Goal: Task Accomplishment & Management: Manage account settings

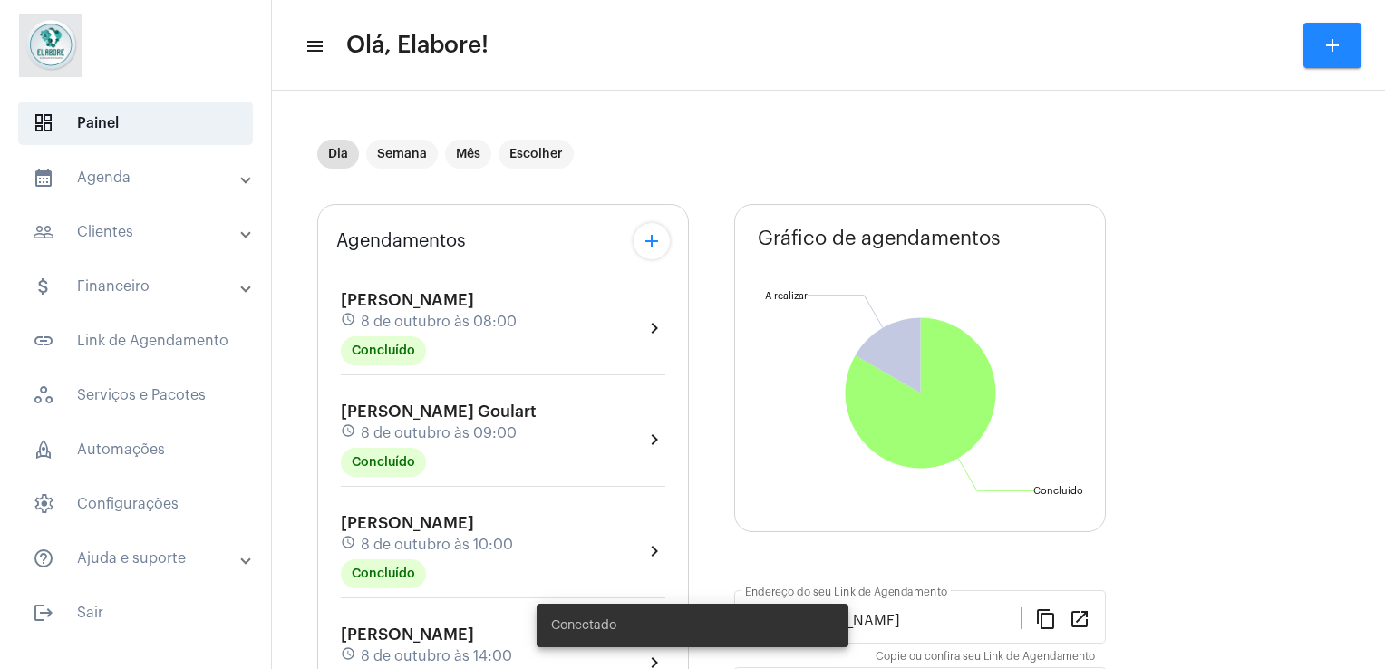
scroll to position [584, 0]
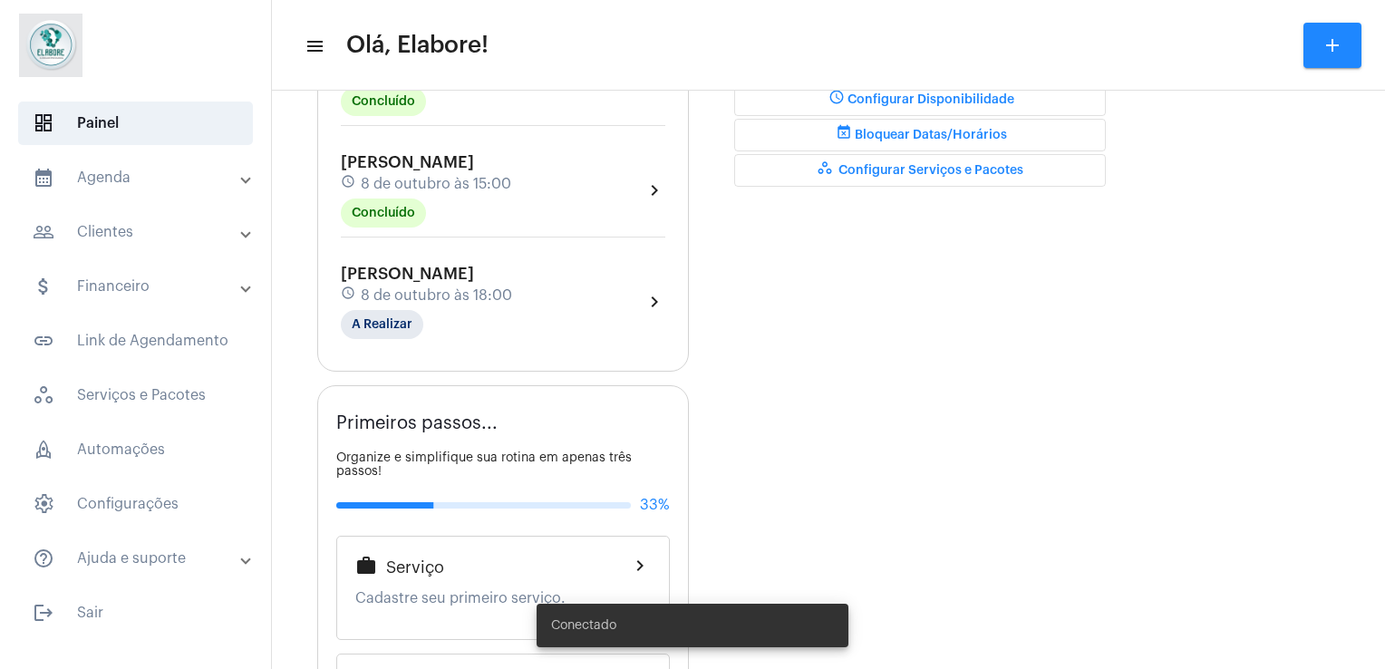
click at [516, 260] on div "[PERSON_NAME] Moura schedule [DATE] 18:00 A Realizar chevron_right" at bounding box center [503, 301] width 334 height 83
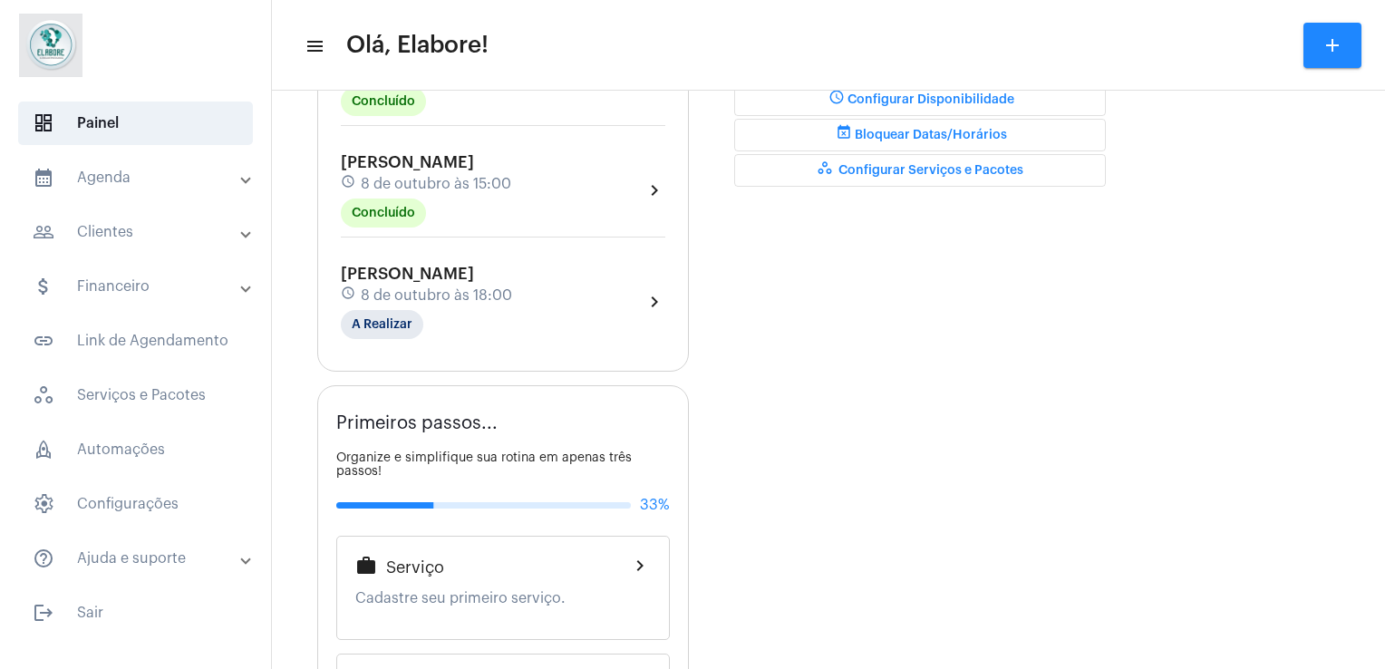
click at [516, 260] on div "[PERSON_NAME] Moura schedule [DATE] 18:00 A Realizar chevron_right" at bounding box center [503, 301] width 334 height 83
click at [493, 287] on span "8 de outubro às 18:00" at bounding box center [436, 295] width 151 height 16
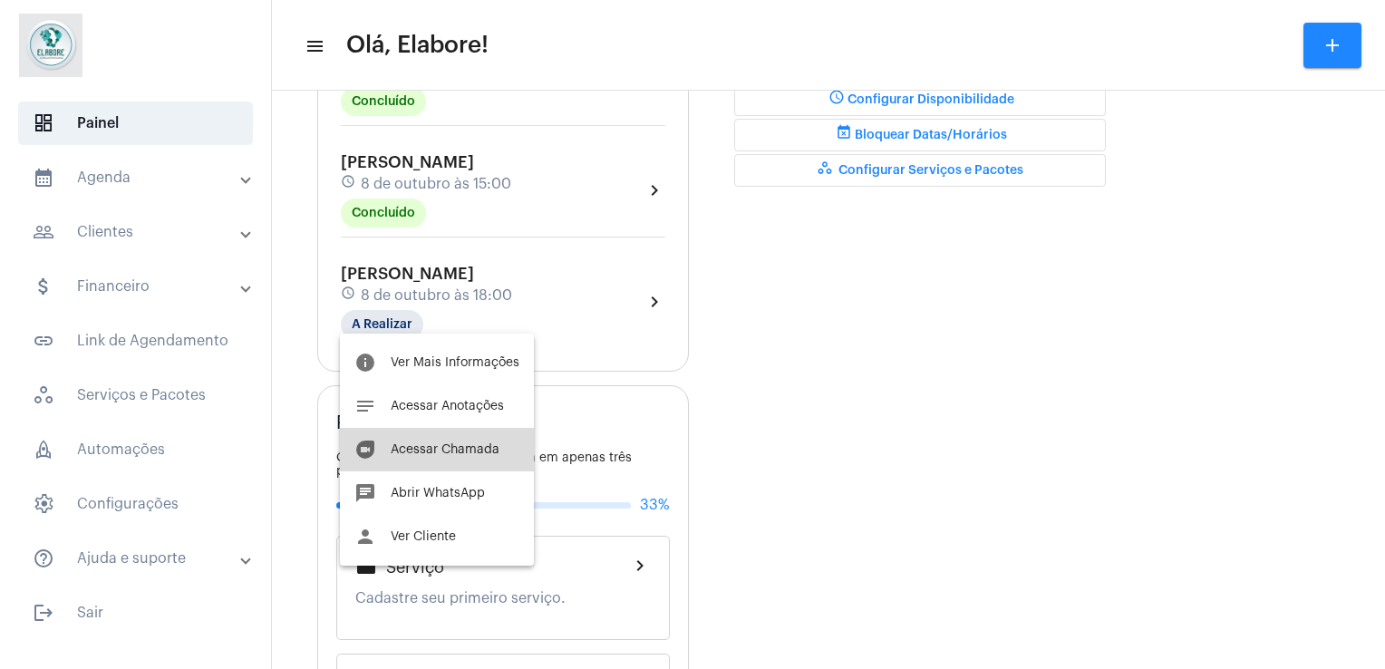
click at [468, 444] on span "Acessar Chamada" at bounding box center [445, 449] width 109 height 13
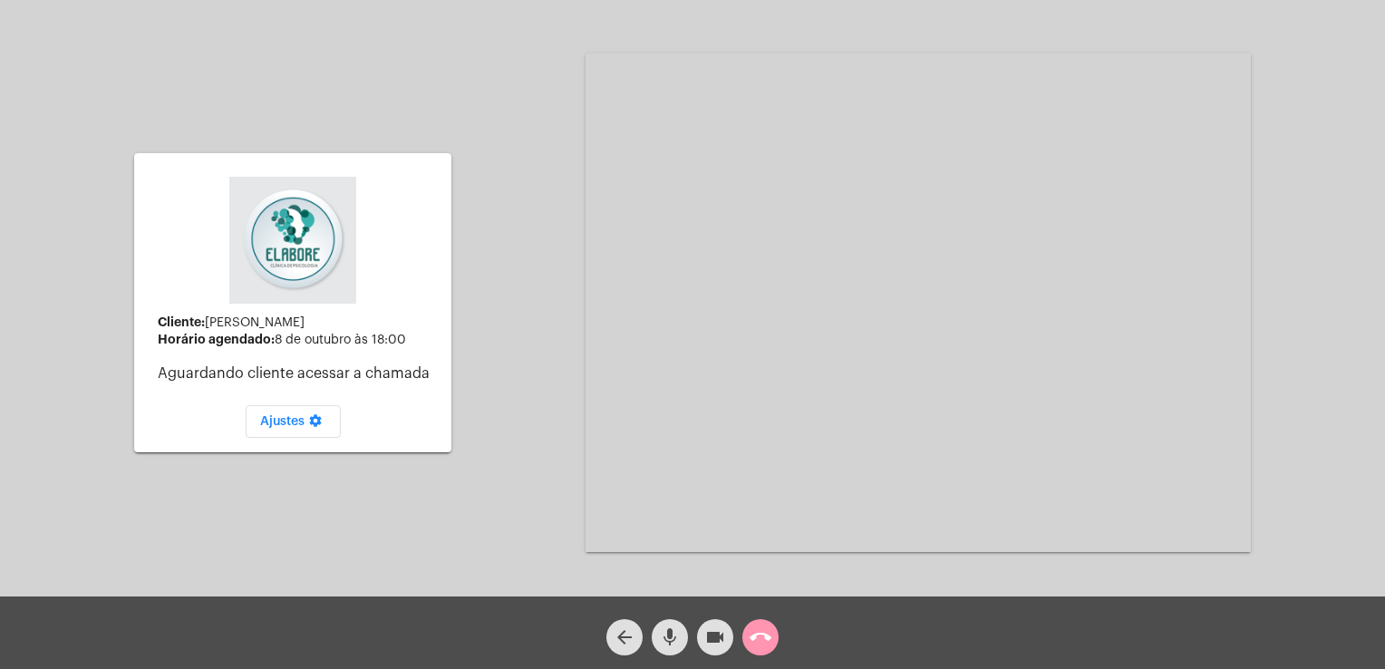
click at [713, 635] on mat-icon "videocam" at bounding box center [716, 638] width 22 height 22
click at [674, 636] on mat-icon "mic" at bounding box center [670, 638] width 22 height 22
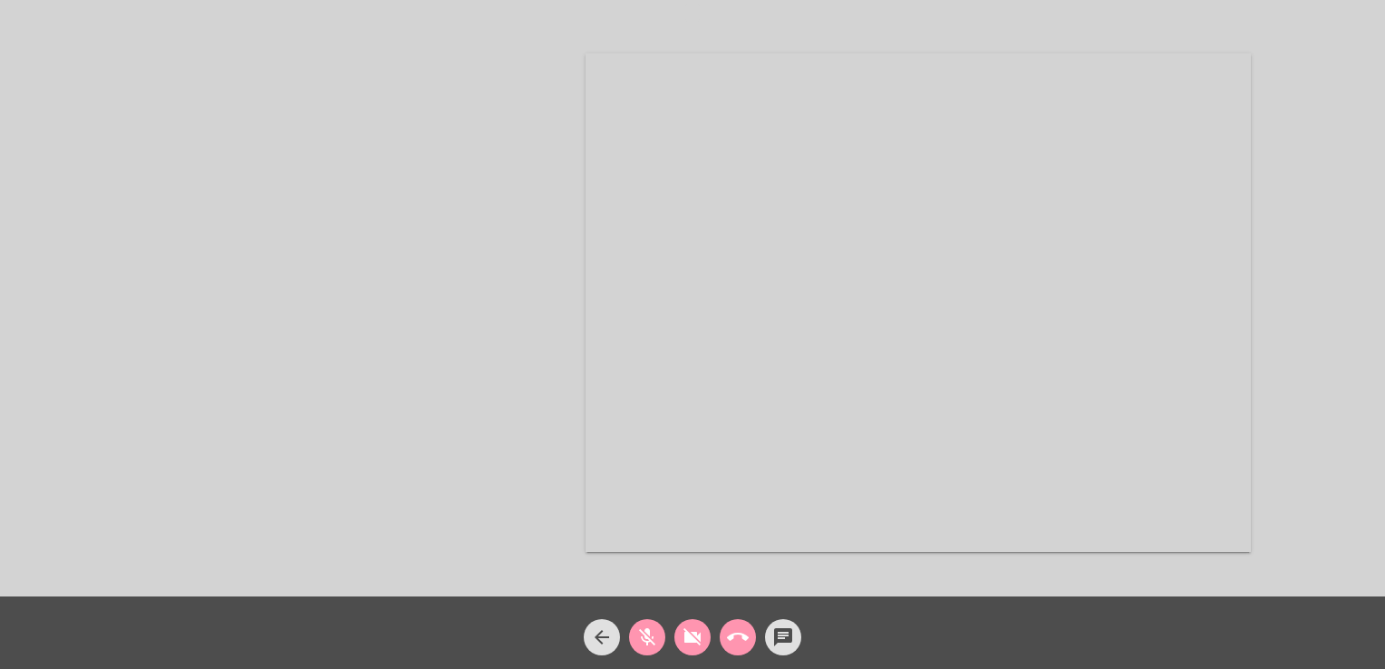
click at [648, 630] on mat-icon "mic_off" at bounding box center [648, 638] width 22 height 22
click at [689, 633] on mat-icon "videocam_off" at bounding box center [693, 638] width 22 height 22
click at [607, 637] on mat-icon "arrow_back" at bounding box center [602, 638] width 22 height 22
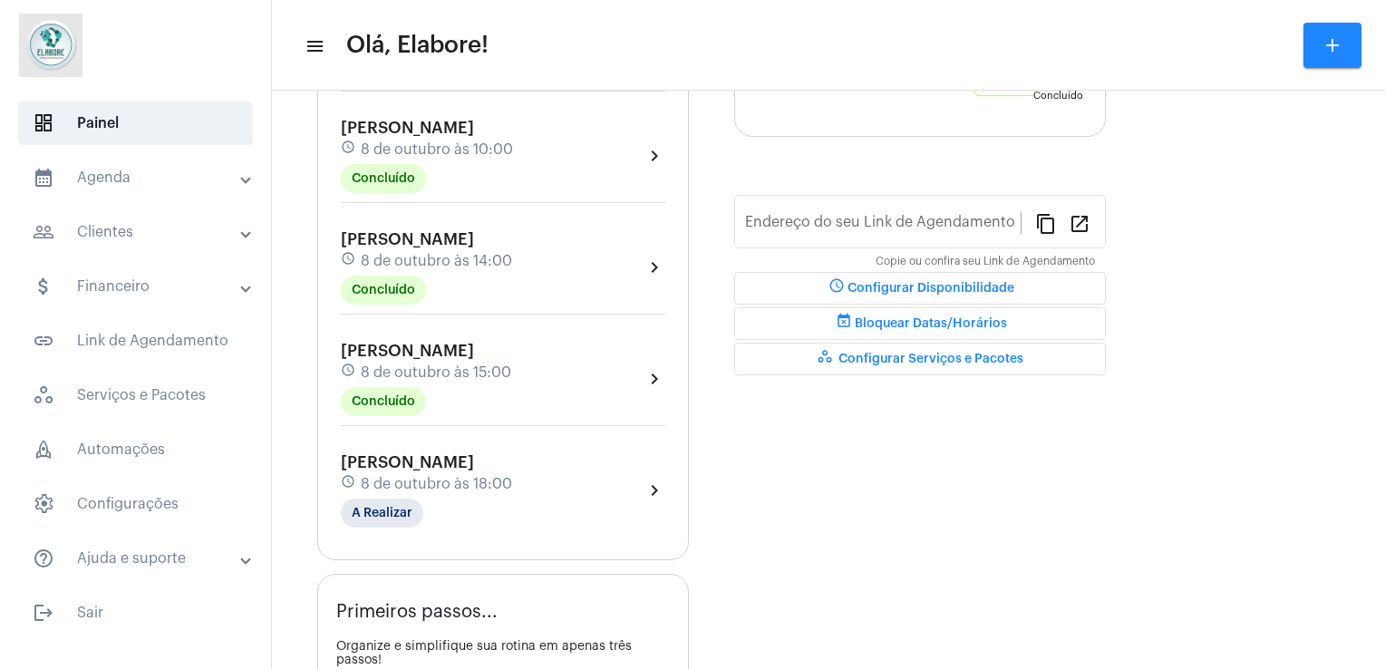
type input "[URL][DOMAIN_NAME]"
click at [512, 503] on div "[PERSON_NAME] Moura schedule [DATE] 18:00 A Realizar" at bounding box center [426, 490] width 171 height 74
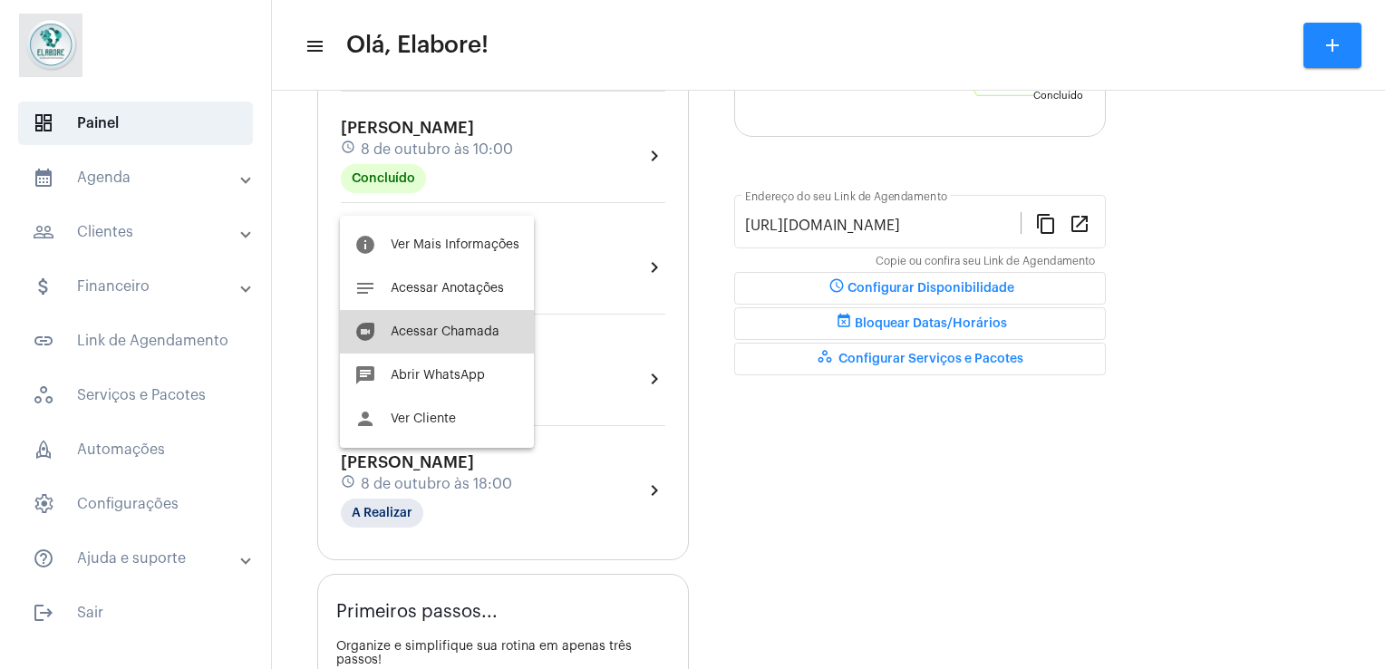
click at [440, 340] on button "duo [PERSON_NAME]" at bounding box center [437, 332] width 194 height 44
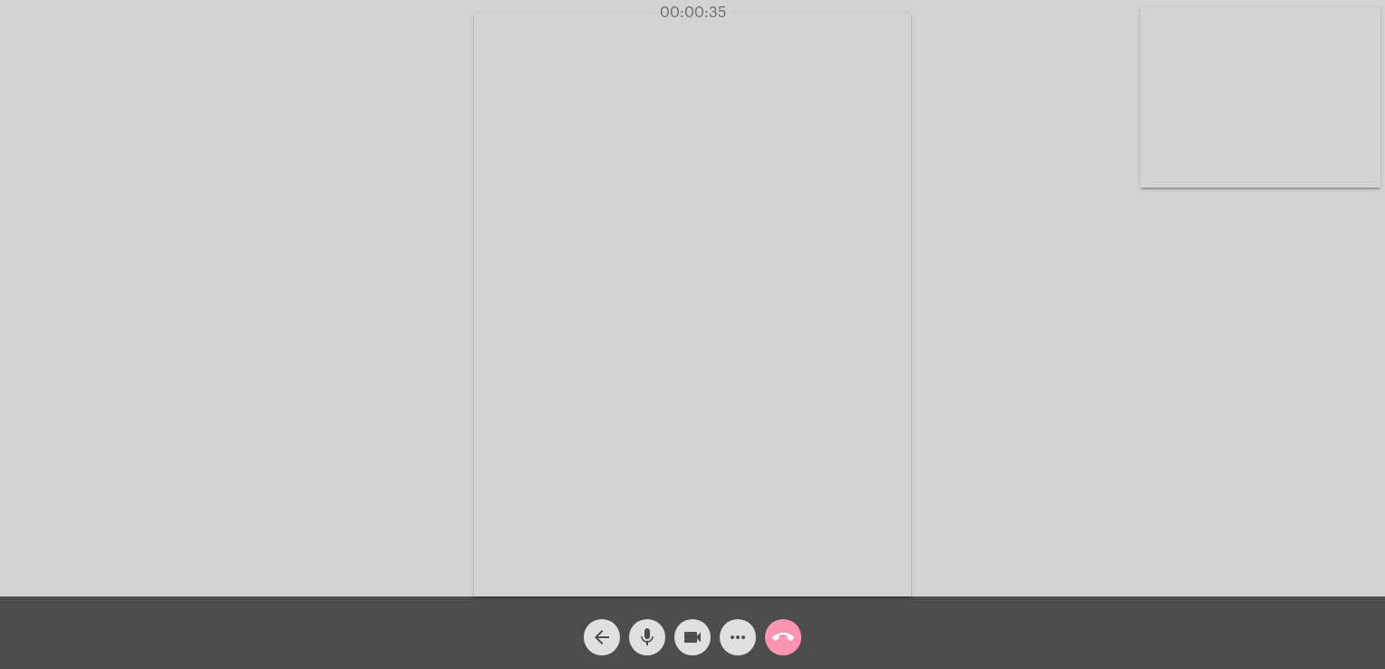
click at [941, 387] on div "Acessando Câmera e Microfone..." at bounding box center [693, 303] width 1382 height 597
click at [600, 639] on mat-icon "arrow_back" at bounding box center [602, 638] width 22 height 22
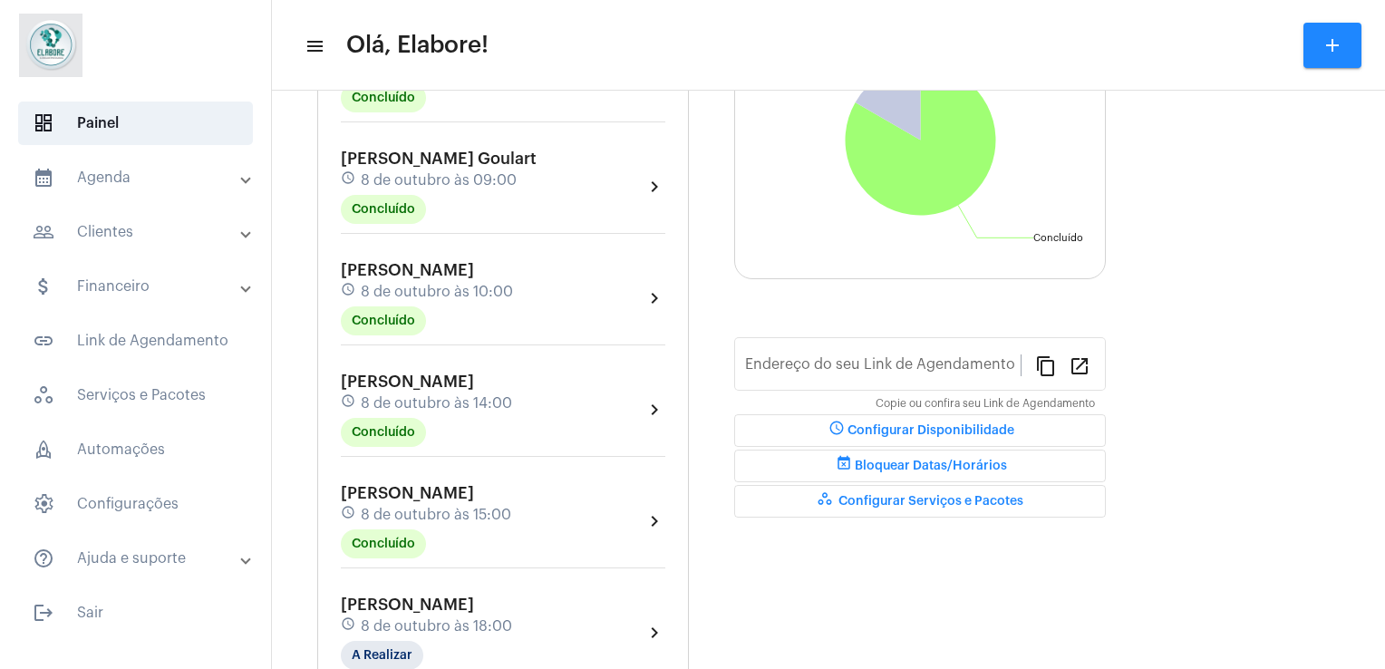
scroll to position [199, 0]
type input "[URL][DOMAIN_NAME]"
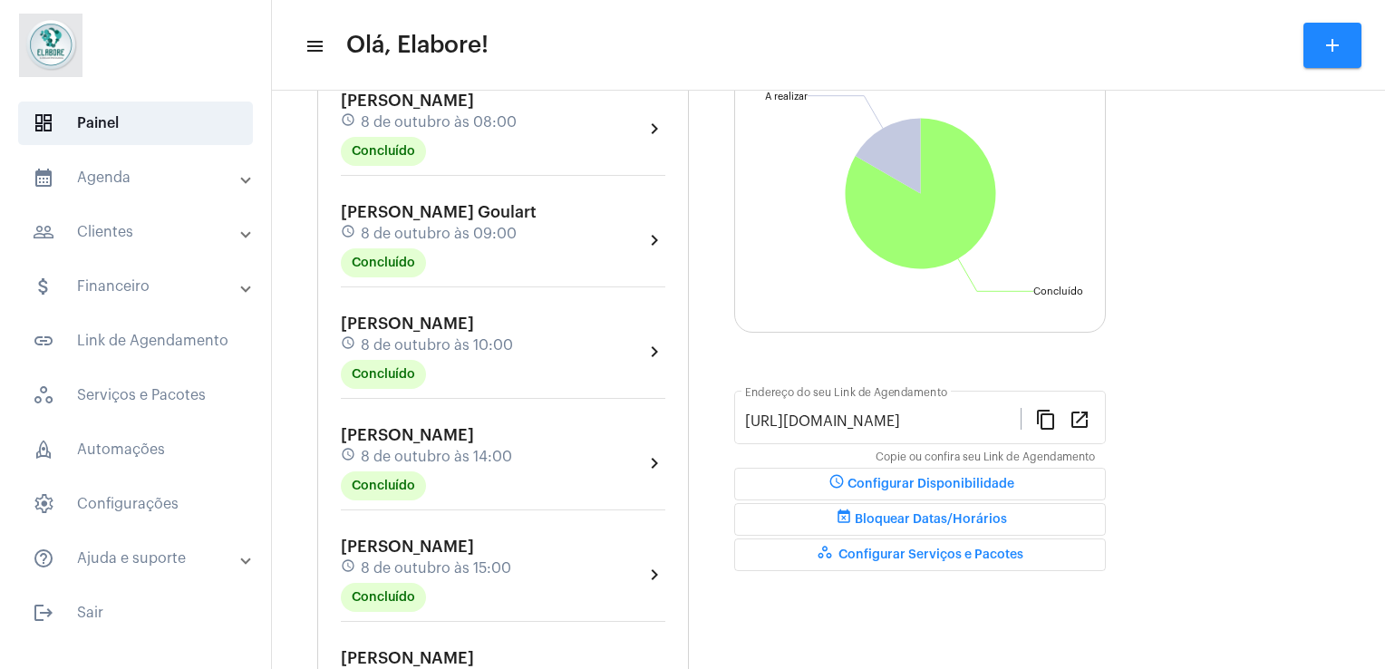
scroll to position [254, 0]
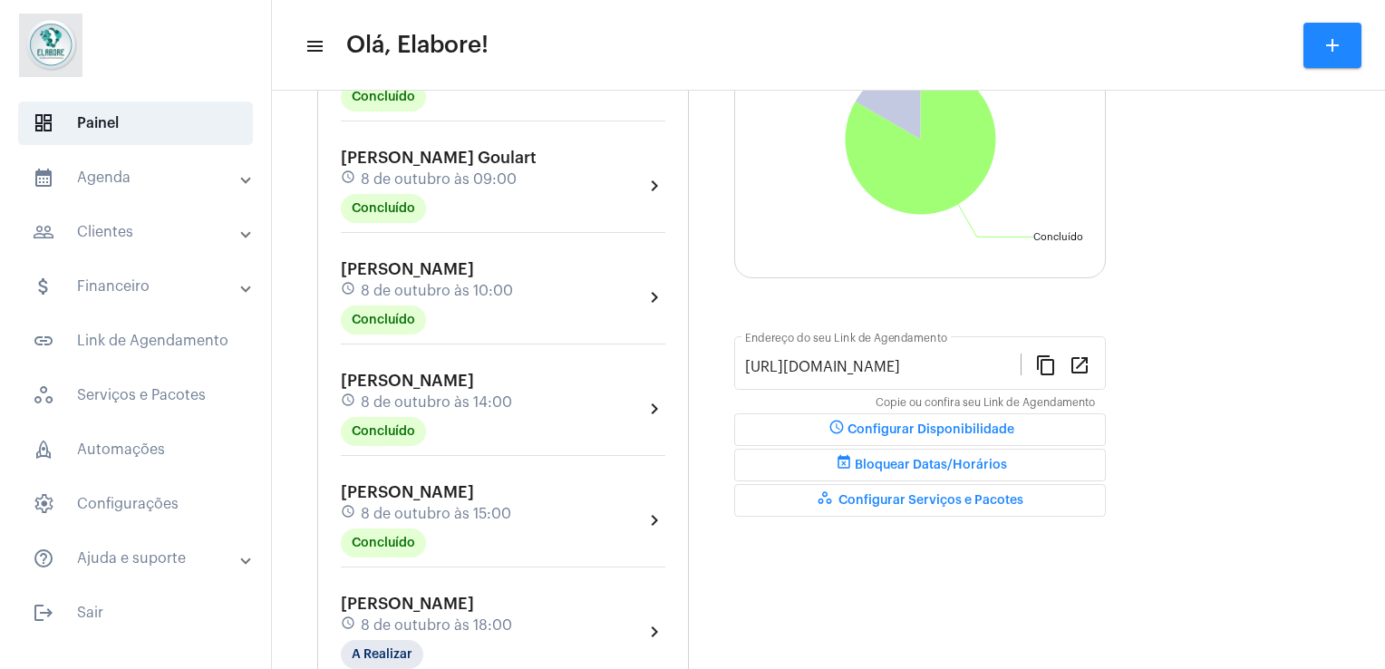
click at [508, 622] on span "8 de outubro às 18:00" at bounding box center [436, 625] width 151 height 16
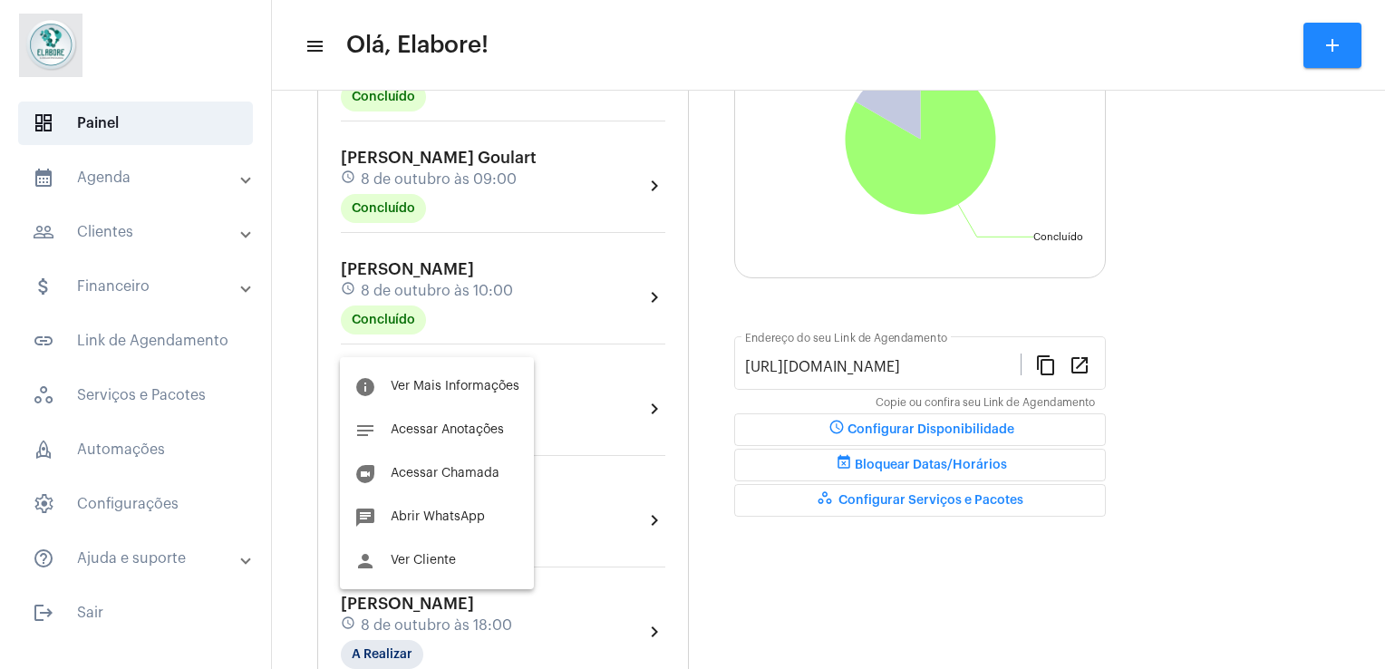
click at [785, 559] on div at bounding box center [692, 334] width 1385 height 669
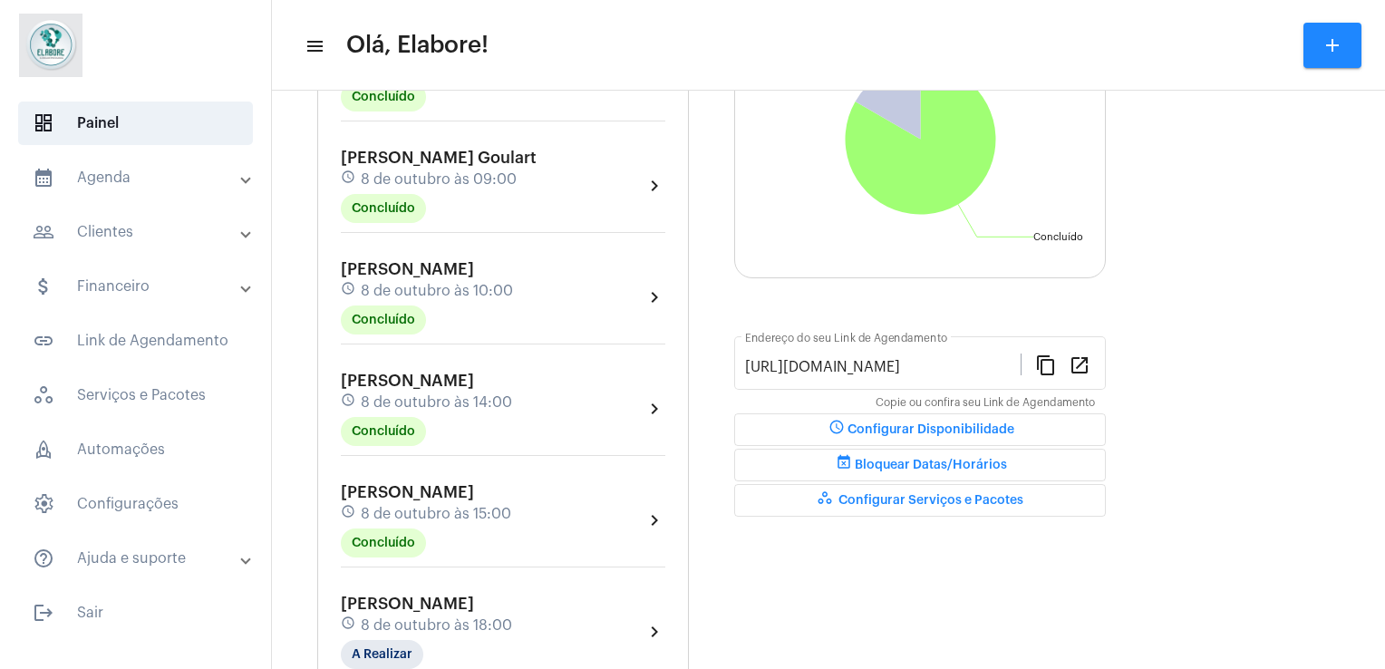
click at [512, 625] on div "schedule [DATE] 18:00" at bounding box center [426, 626] width 171 height 20
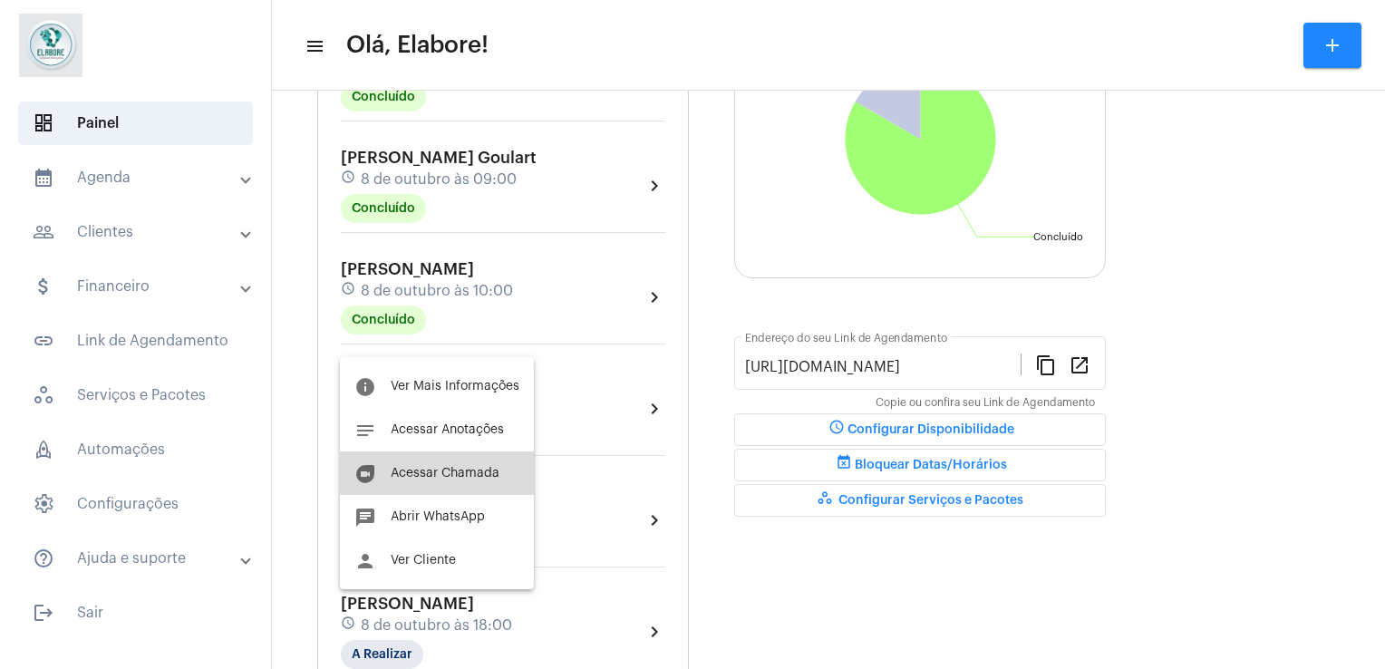
click at [444, 484] on button "duo [PERSON_NAME]" at bounding box center [437, 474] width 194 height 44
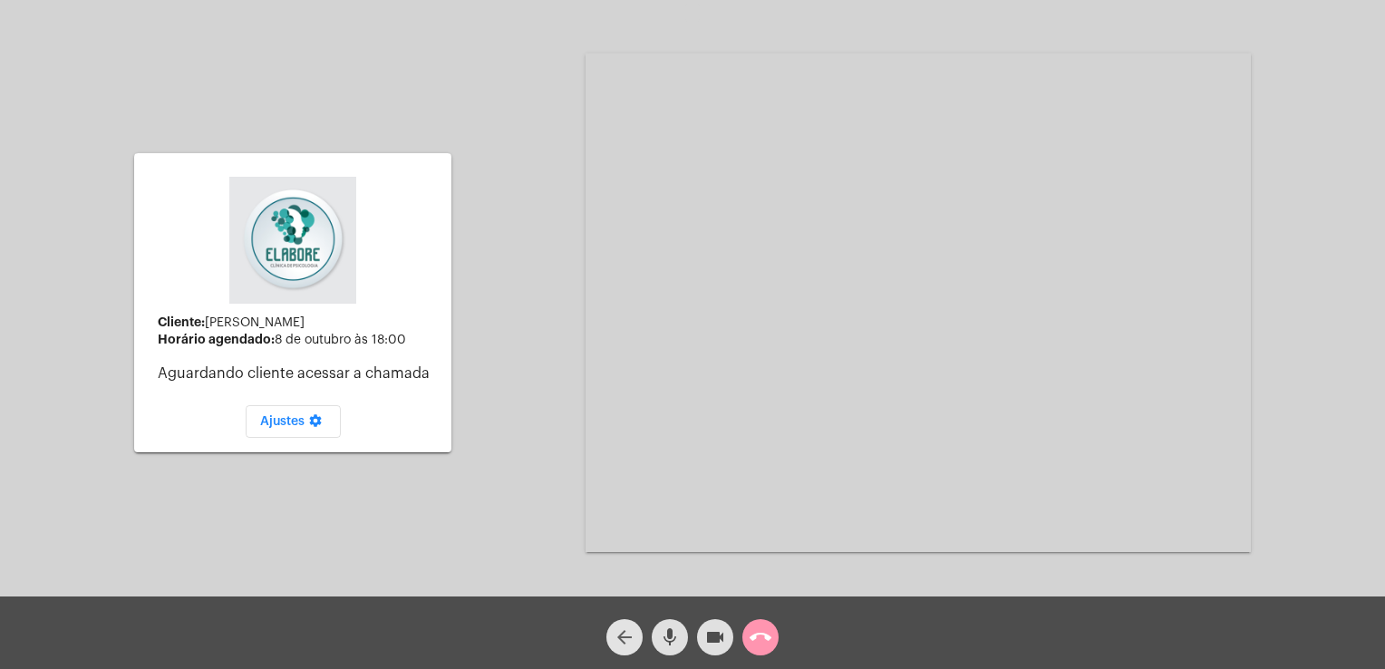
click at [613, 641] on button "arrow_back" at bounding box center [625, 637] width 36 height 36
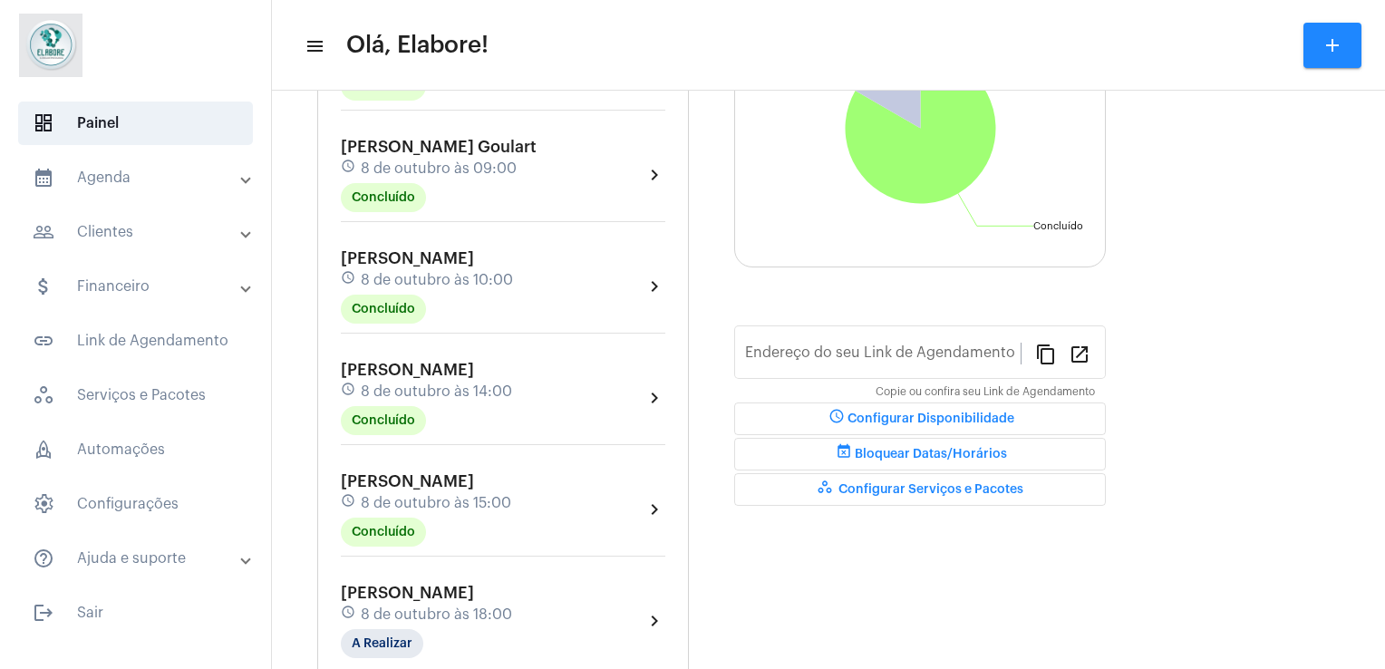
type input "[URL][DOMAIN_NAME]"
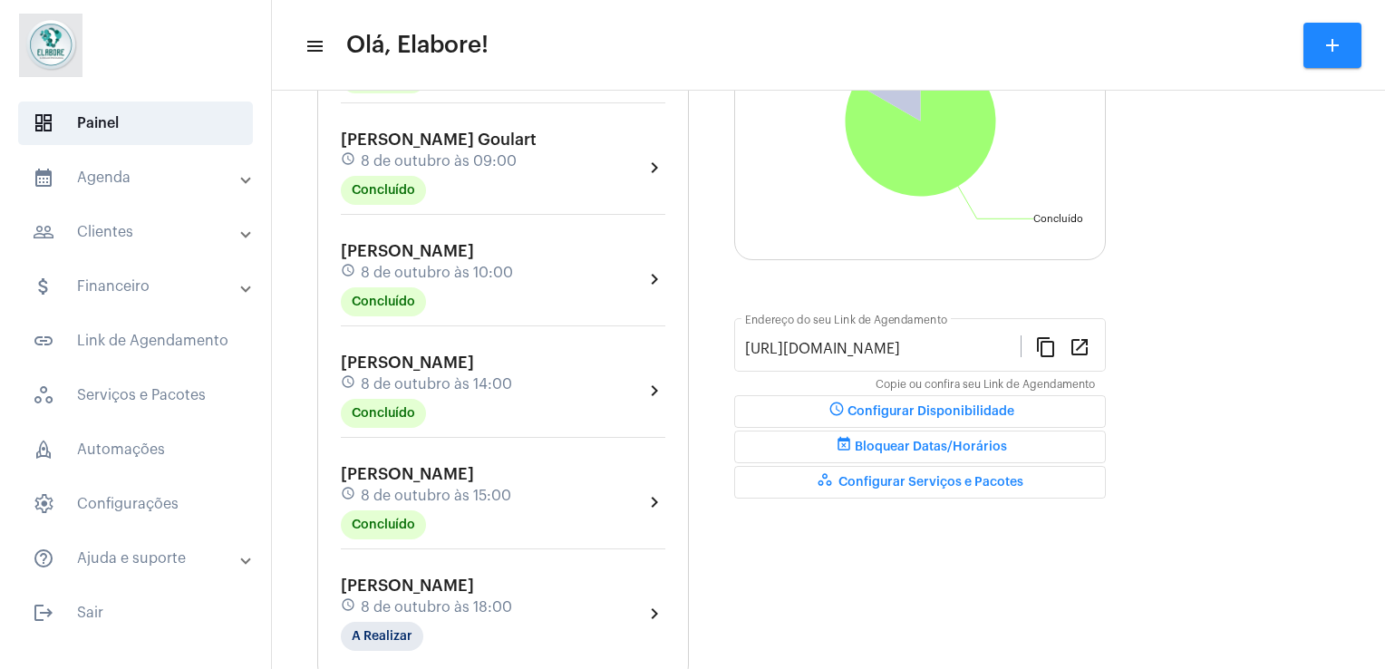
click at [512, 598] on div "schedule [DATE] 18:00" at bounding box center [426, 608] width 171 height 20
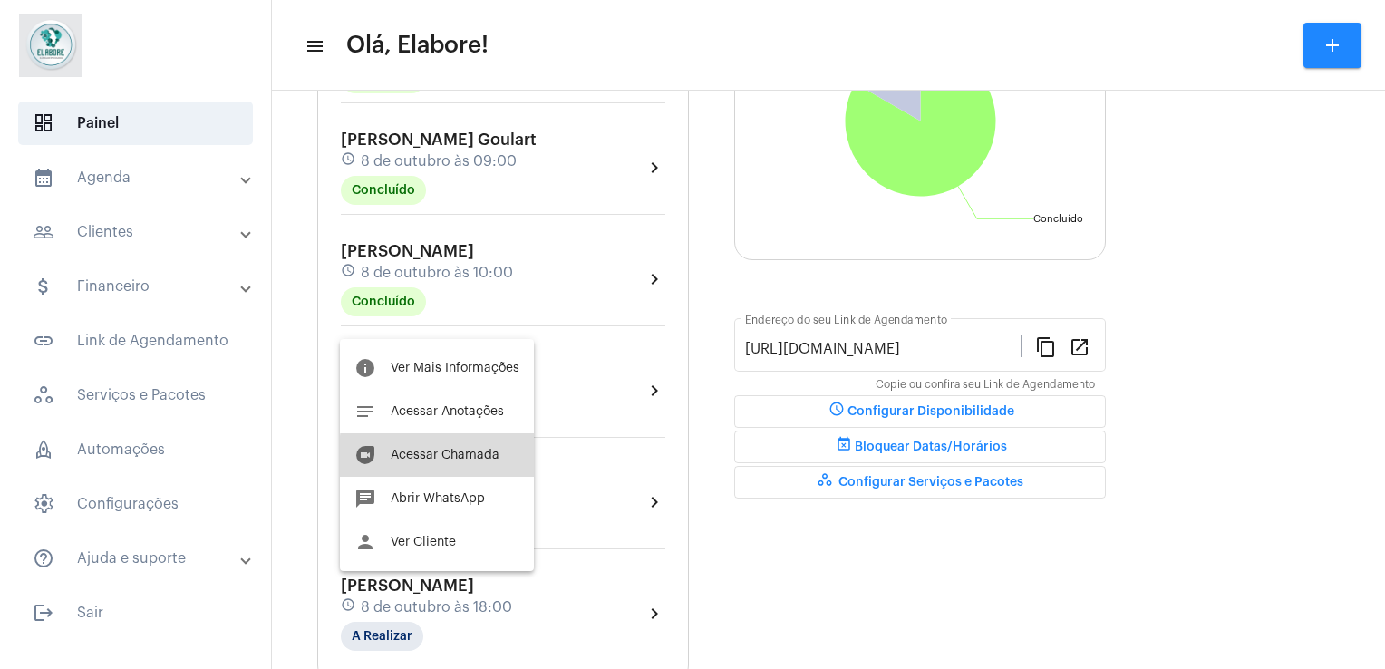
click at [501, 465] on button "duo [PERSON_NAME]" at bounding box center [437, 455] width 194 height 44
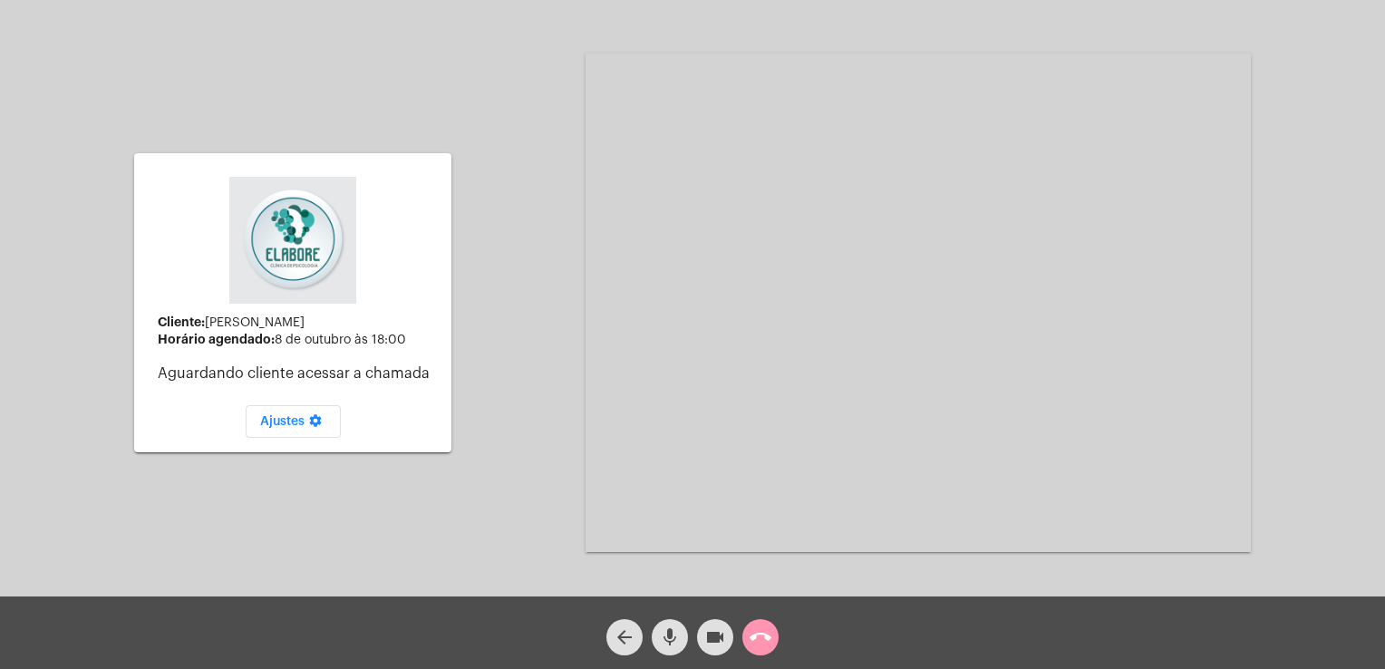
click at [570, 484] on div "Cliente: [PERSON_NAME] agendado: [DATE] 18:00 Aguardando cliente acessar a cham…" at bounding box center [693, 301] width 1382 height 597
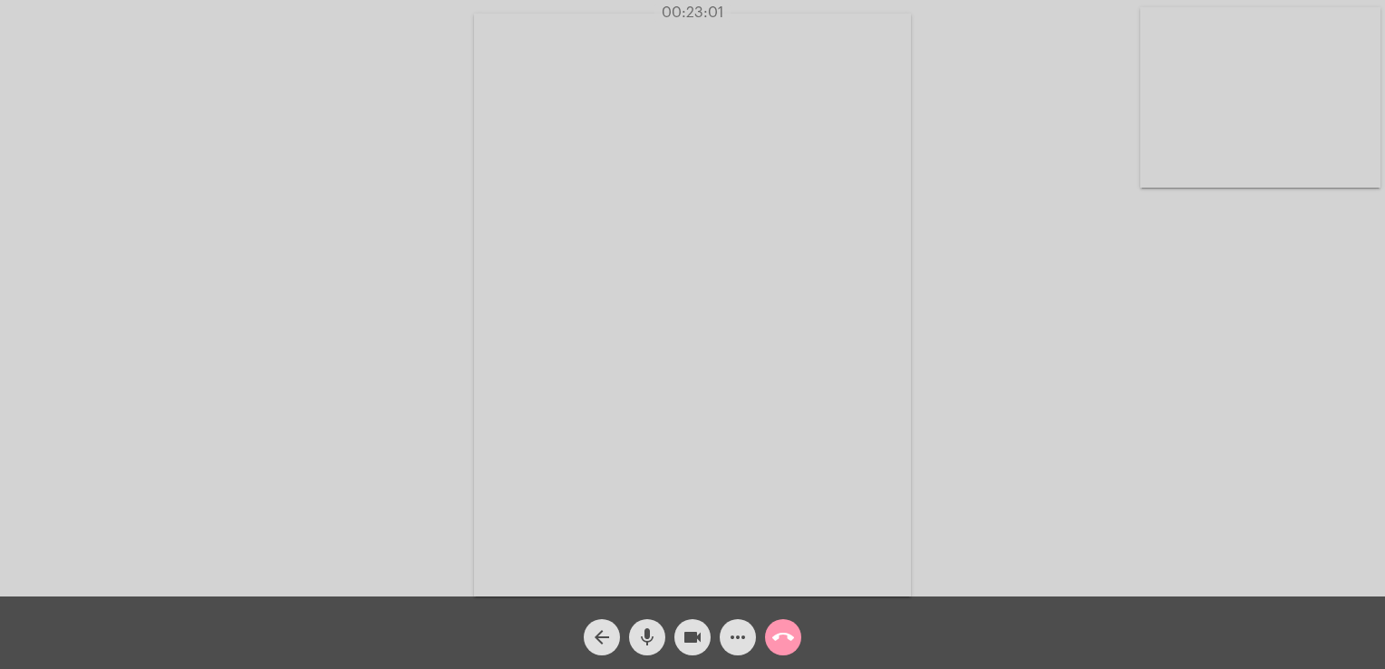
click at [1013, 379] on div "Acessando Câmera e Microfone..." at bounding box center [693, 303] width 1382 height 597
click at [599, 635] on mat-icon "arrow_back" at bounding box center [602, 638] width 22 height 22
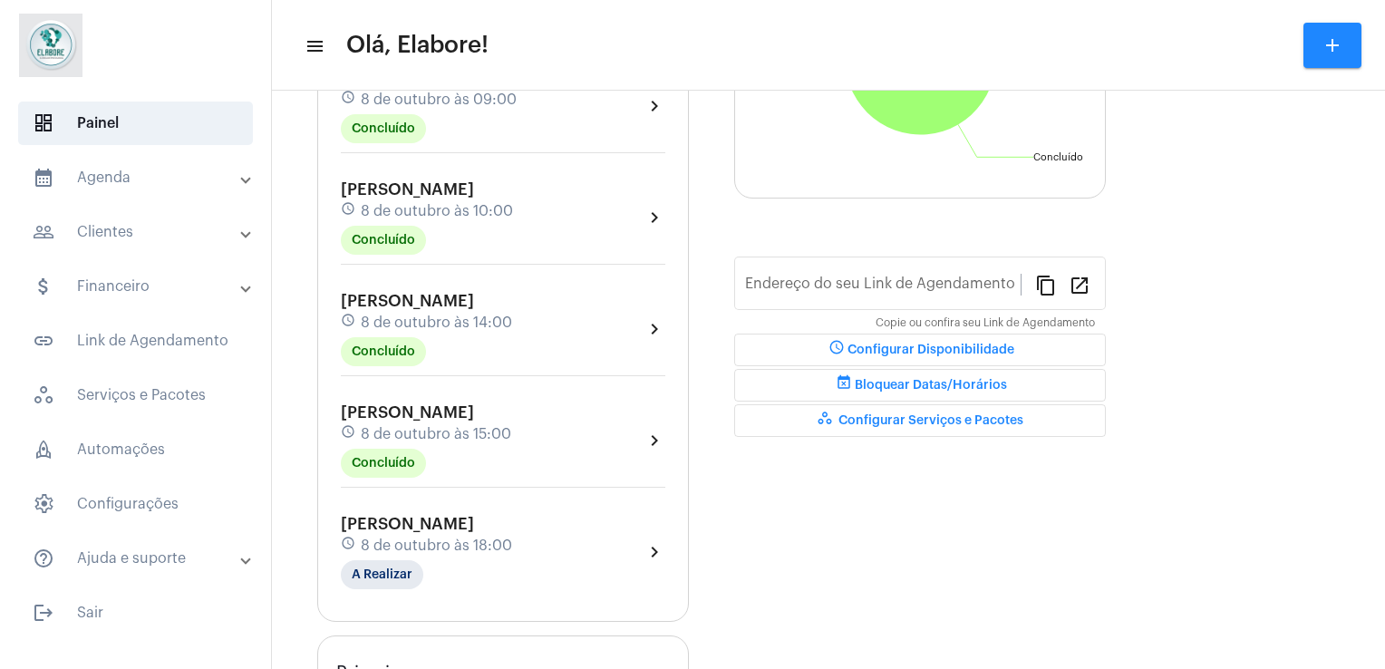
type input "[URL][DOMAIN_NAME]"
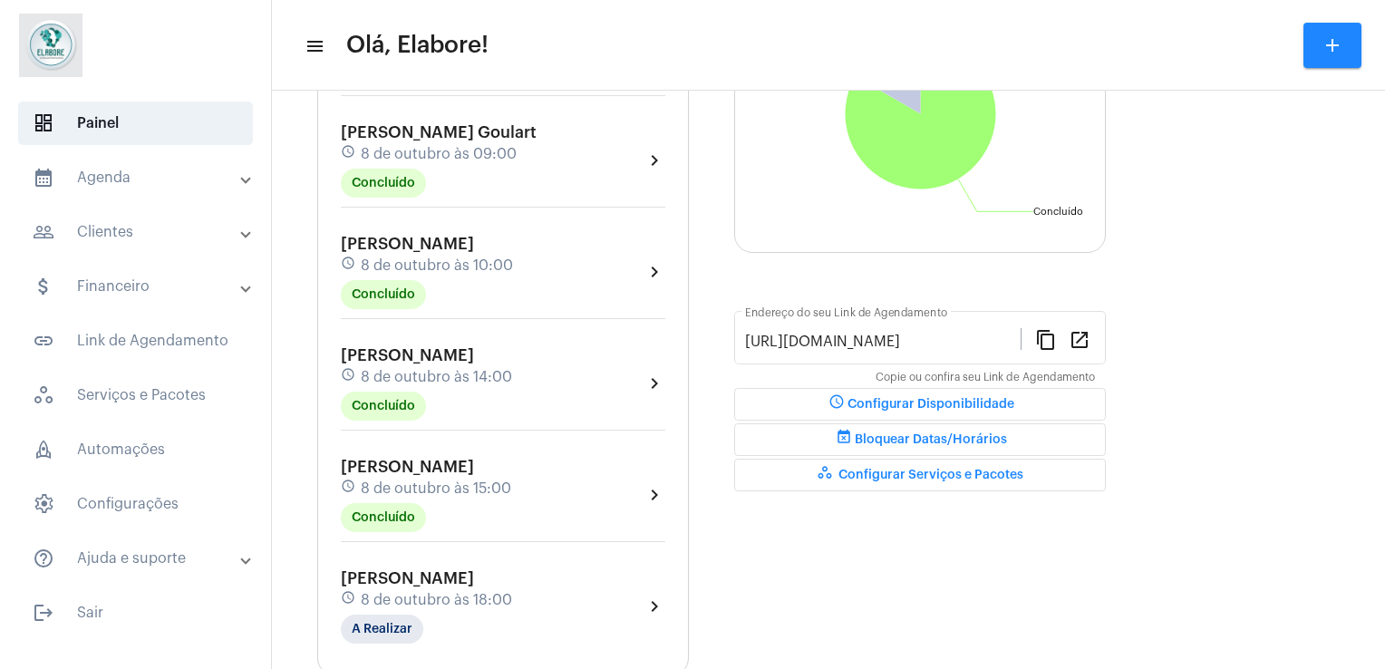
scroll to position [335, 0]
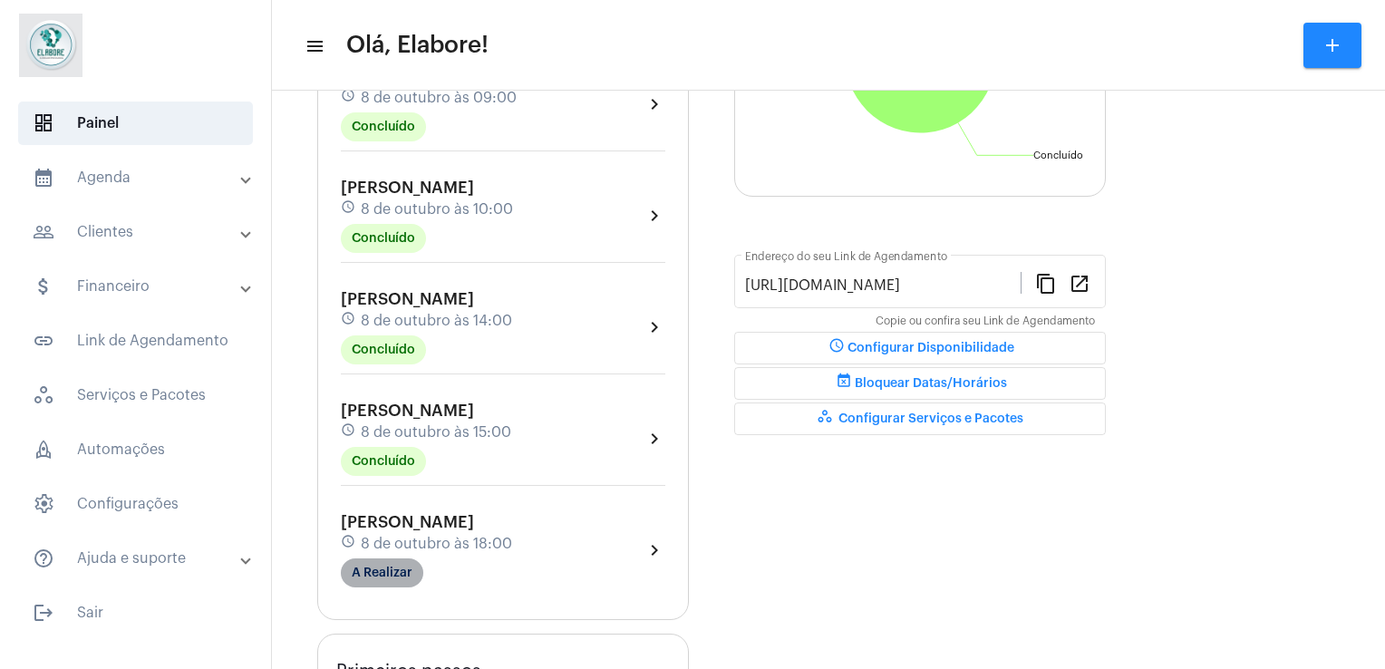
click at [399, 564] on mat-chip "A Realizar" at bounding box center [382, 573] width 83 height 29
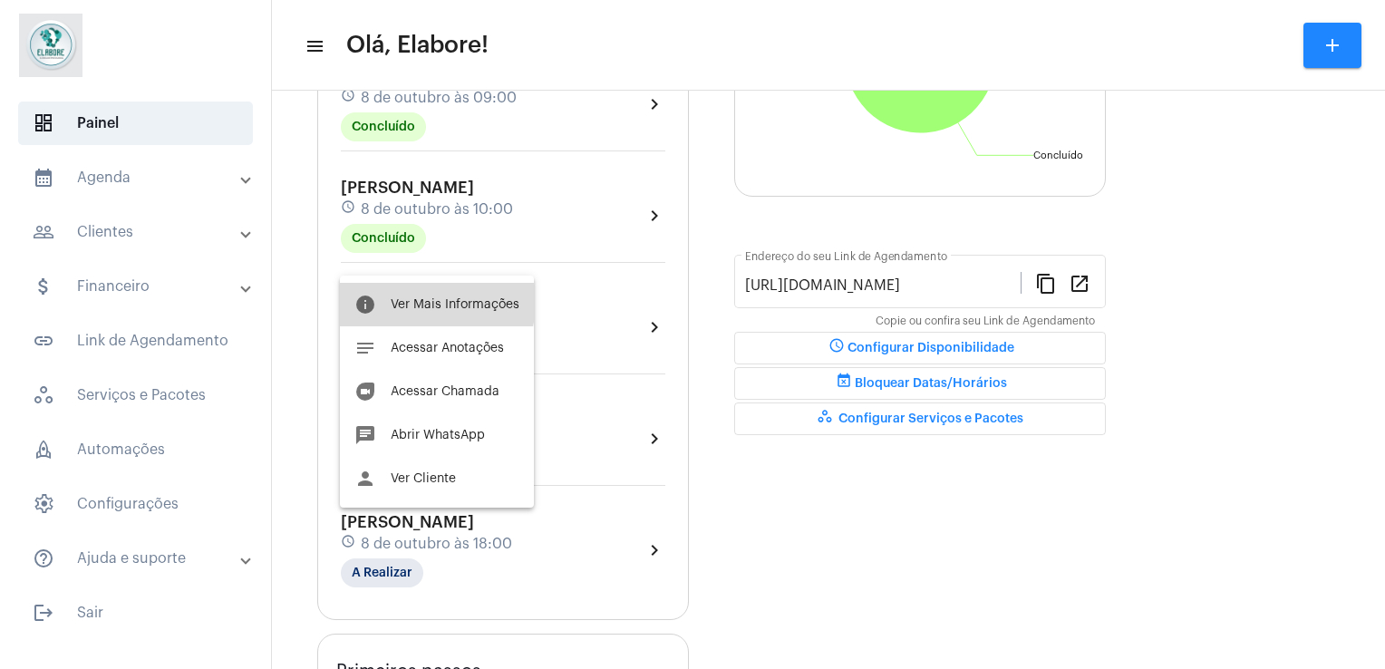
click at [420, 297] on button "info Ver Mais Informações" at bounding box center [437, 305] width 194 height 44
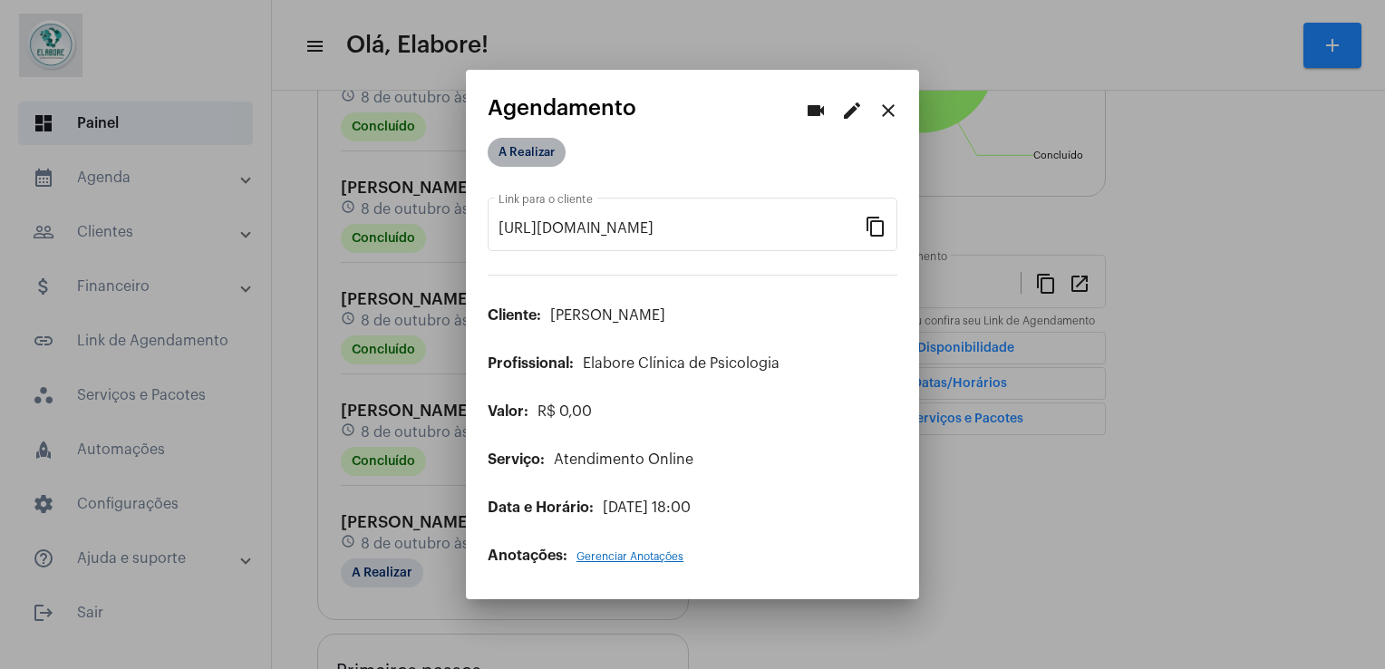
click at [530, 166] on mat-chip "A Realizar" at bounding box center [527, 152] width 78 height 29
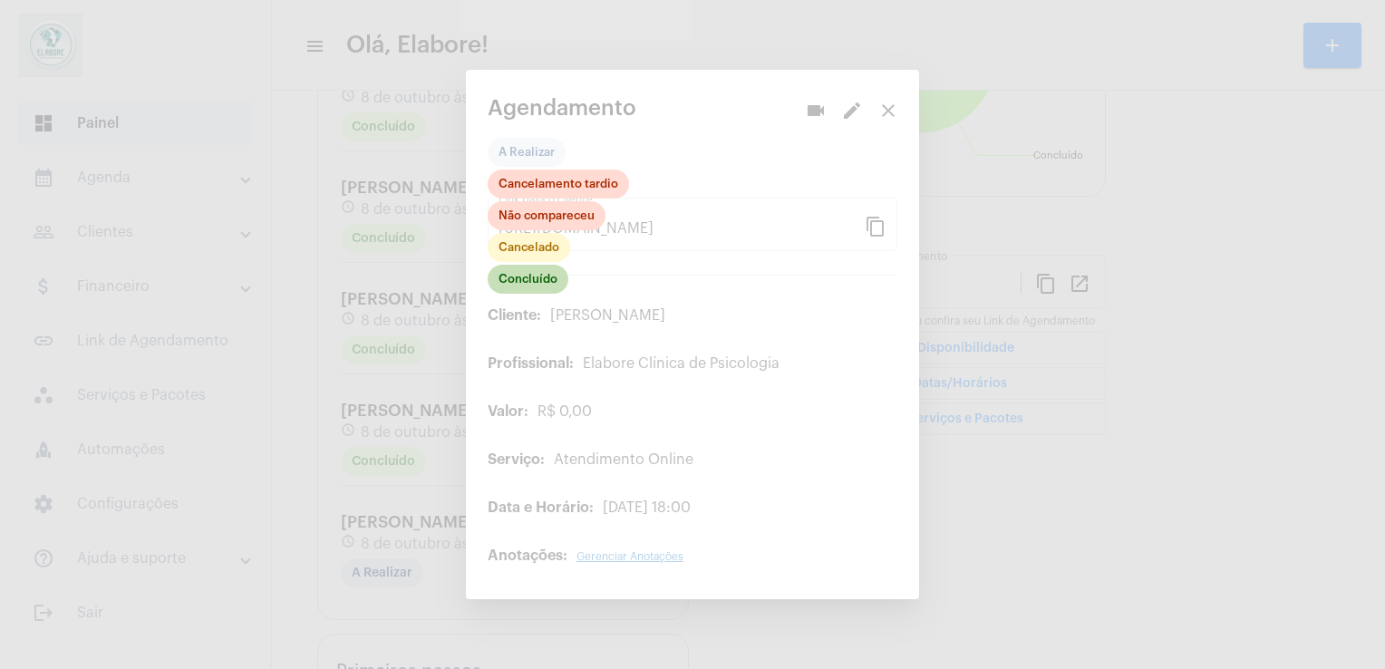
click at [548, 296] on div "Concluído Cancelado Não compareceu Cancelamento tardio" at bounding box center [558, 233] width 141 height 127
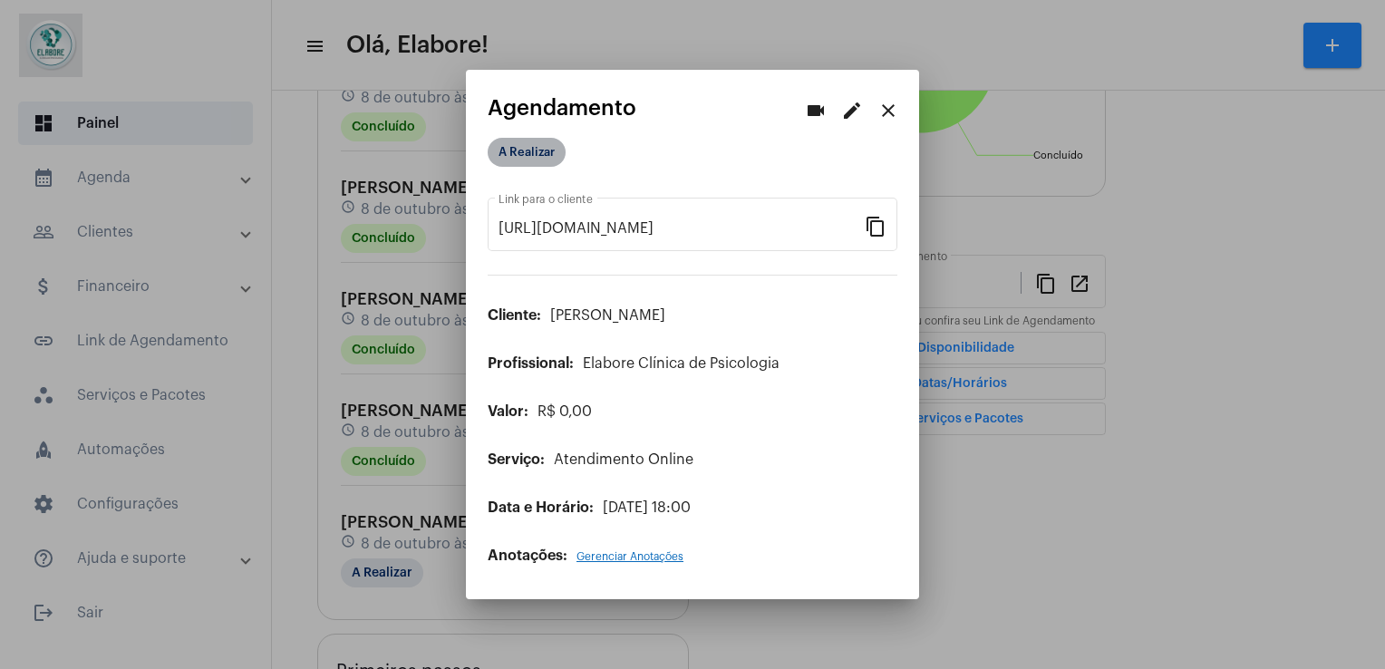
click at [546, 161] on mat-chip "A Realizar" at bounding box center [527, 152] width 78 height 29
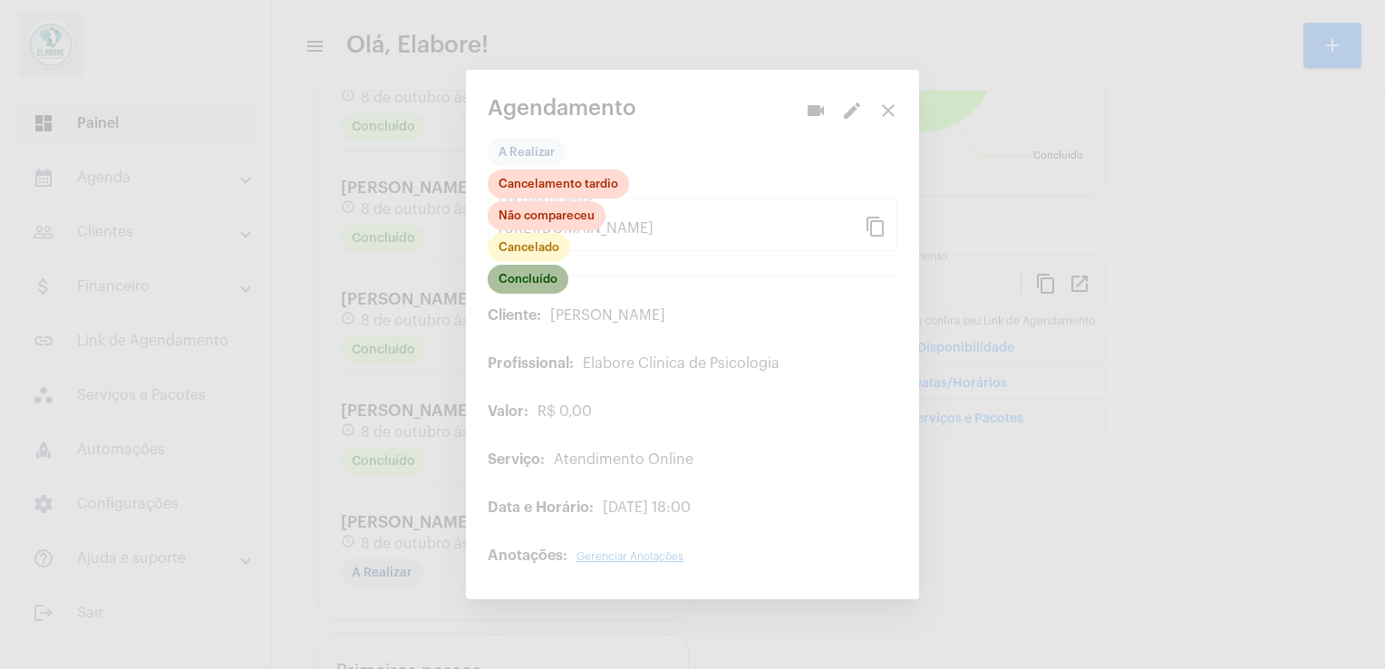
click at [527, 277] on mat-chip "Concluído" at bounding box center [528, 279] width 81 height 29
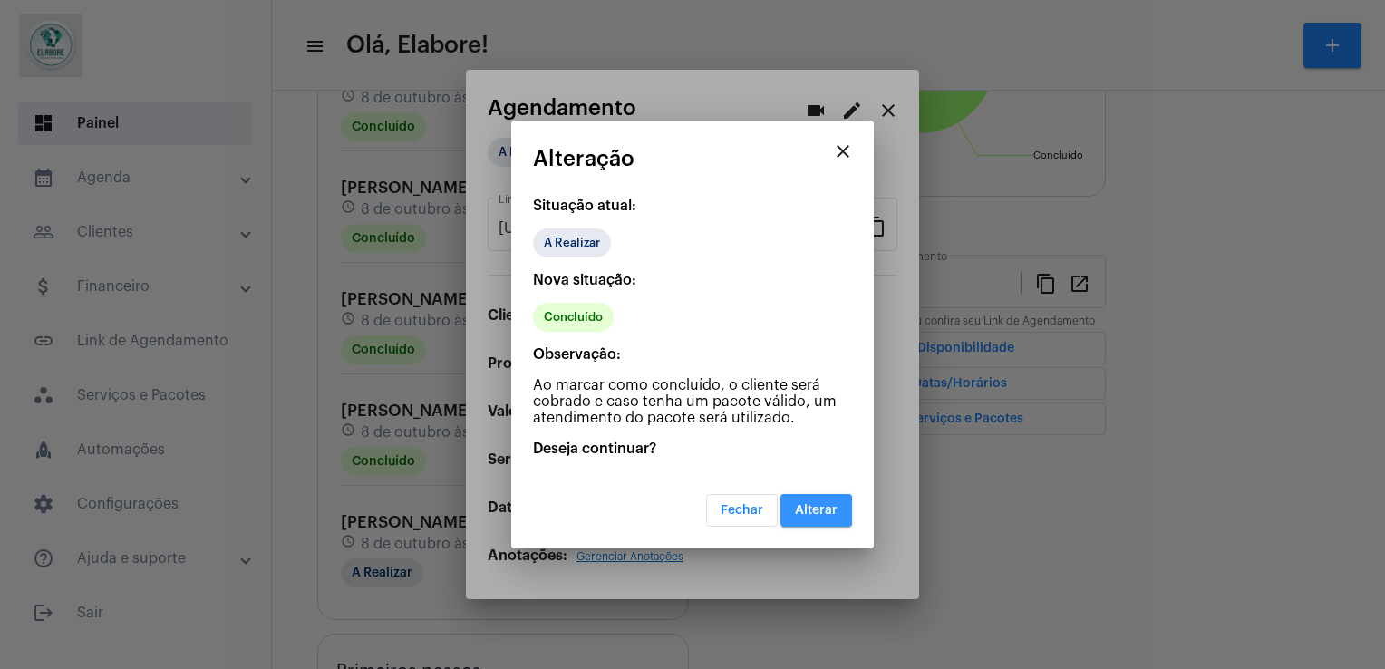
click at [833, 495] on button "Alterar" at bounding box center [817, 510] width 72 height 33
